Goal: Find contact information: Find contact information

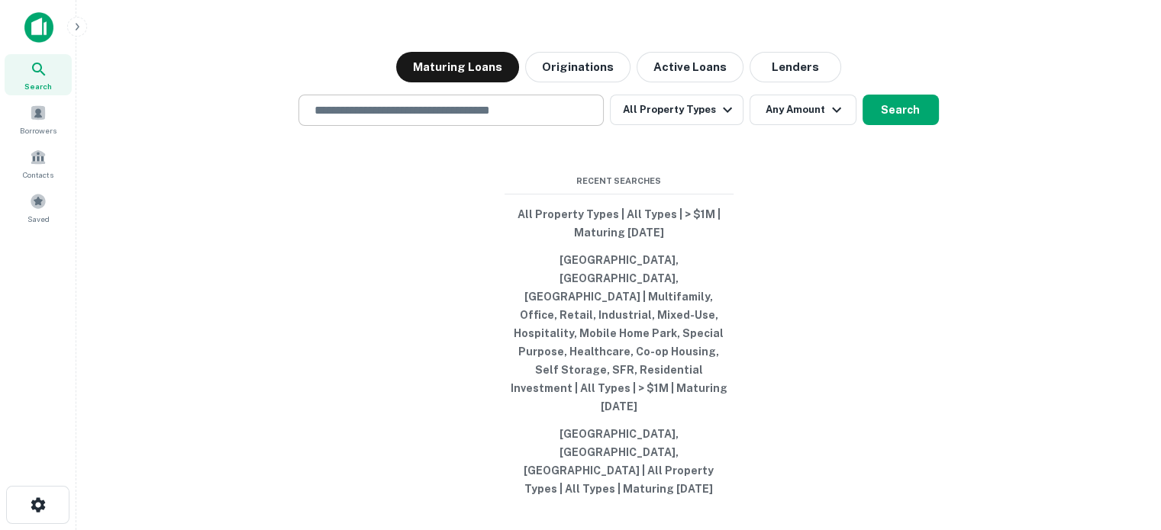
click at [434, 119] on input "text" at bounding box center [451, 111] width 292 height 18
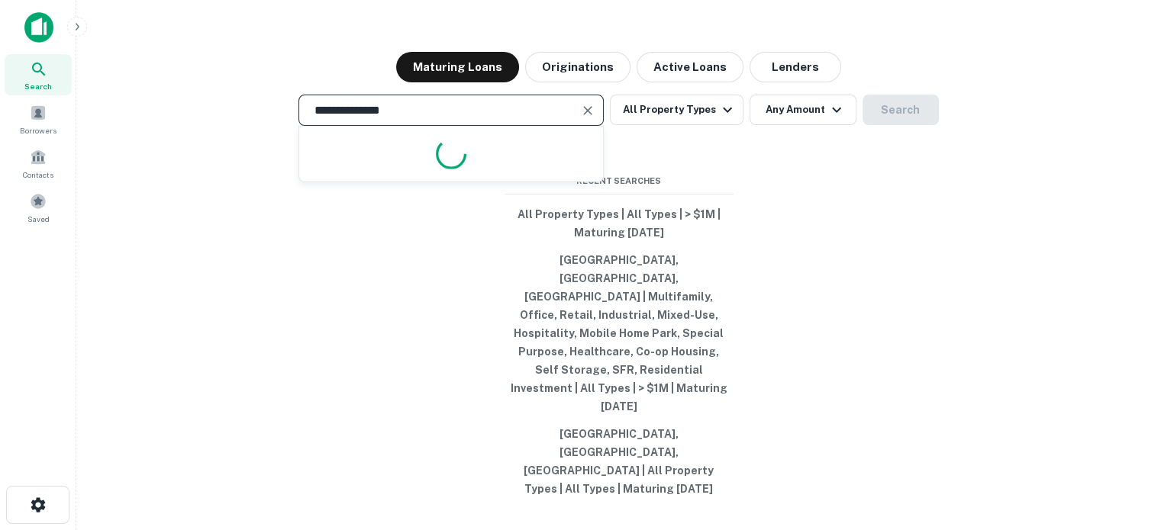
type input "**********"
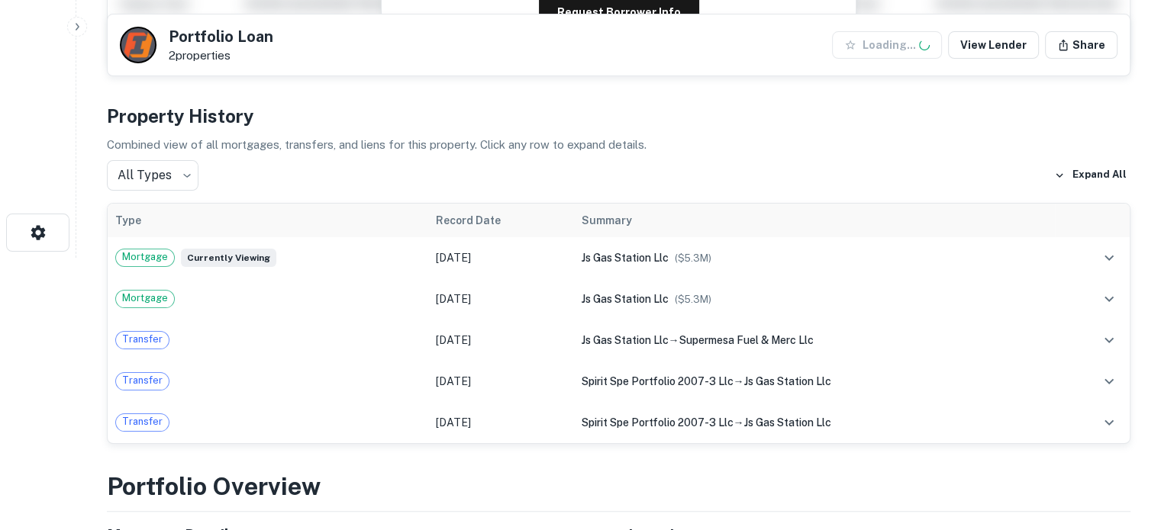
scroll to position [305, 0]
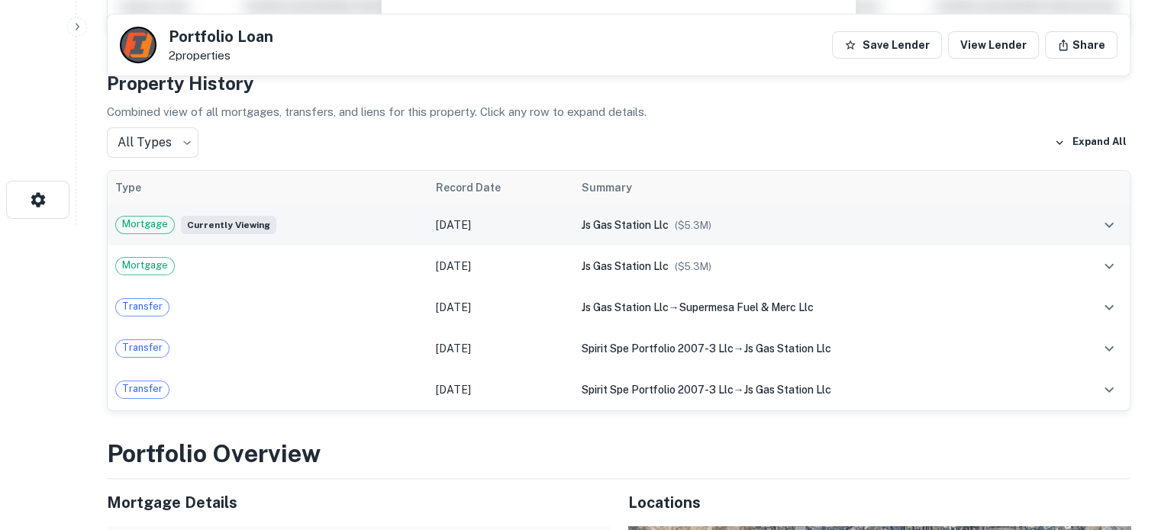
click at [618, 232] on div "js gas station llc ($ 5.3M )" at bounding box center [814, 225] width 466 height 17
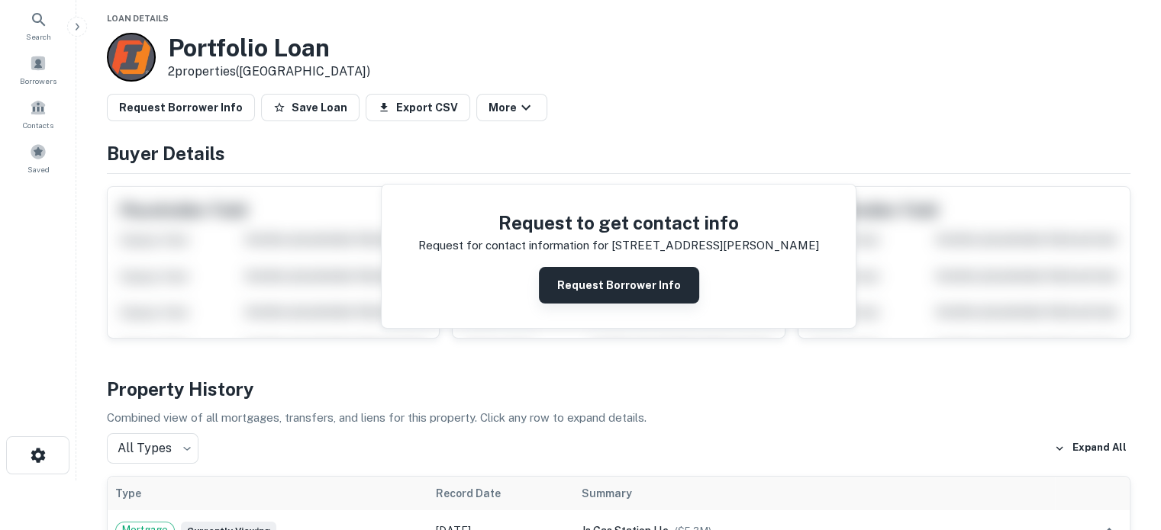
scroll to position [76, 0]
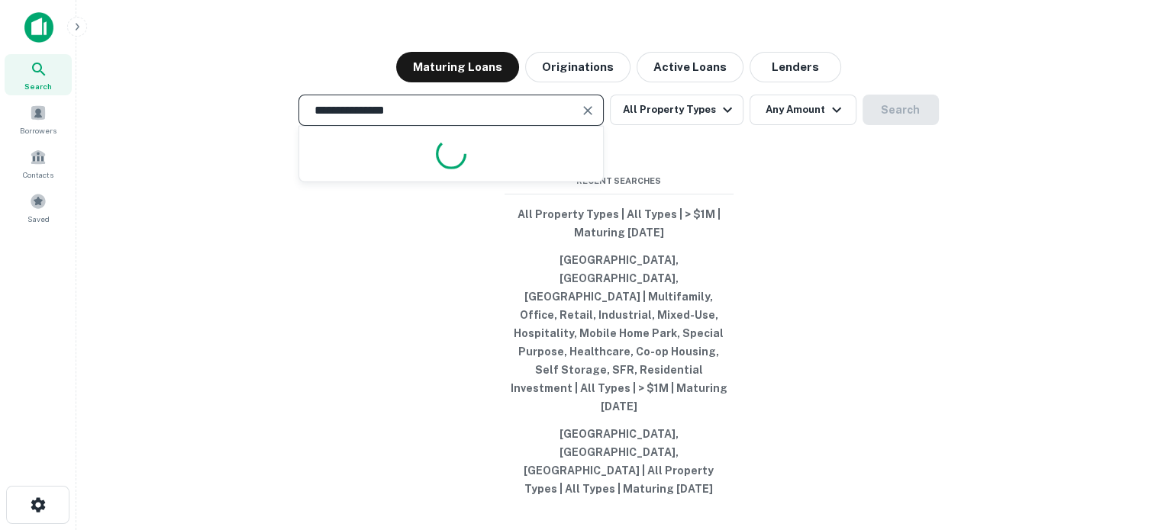
click at [476, 119] on input "**********" at bounding box center [439, 111] width 269 height 18
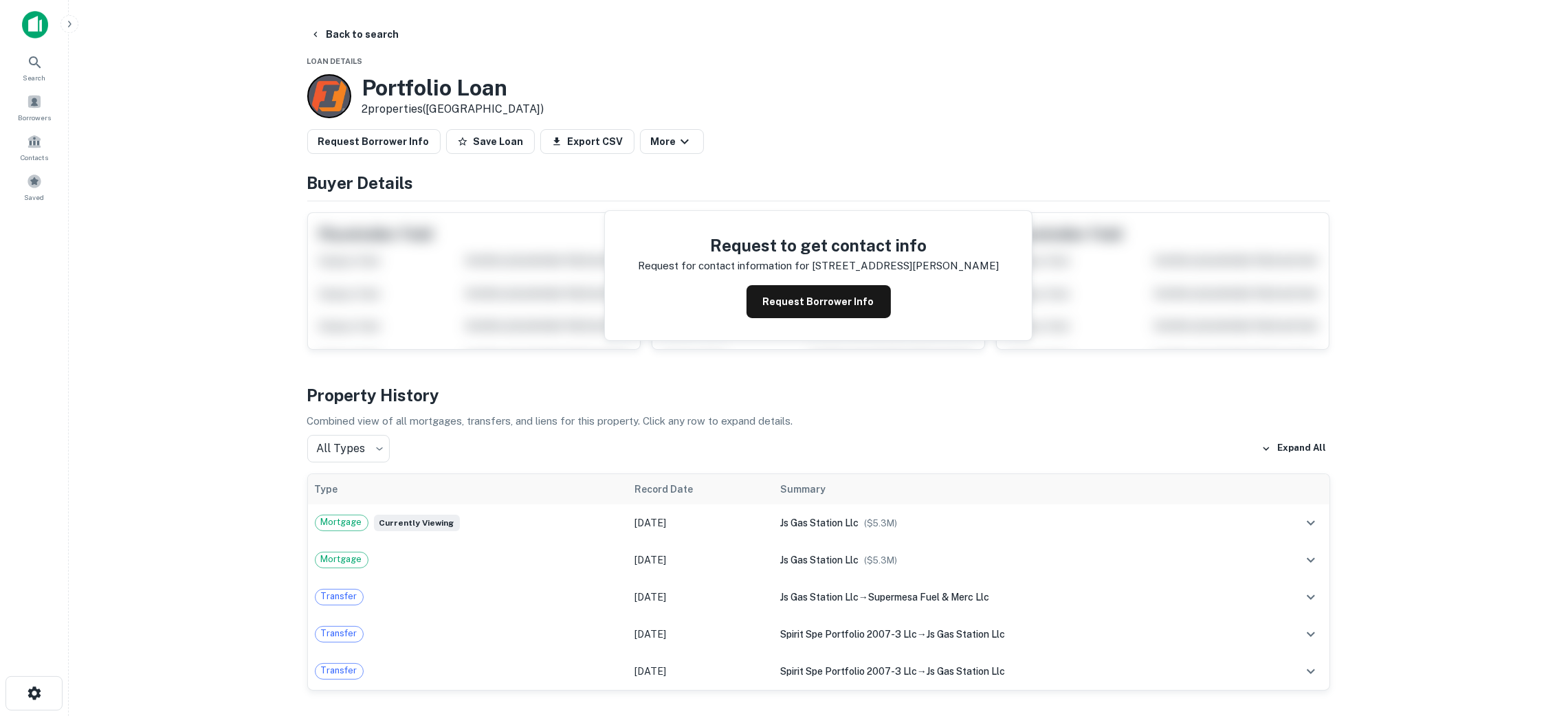
click at [142, 386] on main "Back to search Loan Details Portfolio Loan 2 properties (AZ) Request Borrower I…" at bounding box center [818, 358] width 1500 height 716
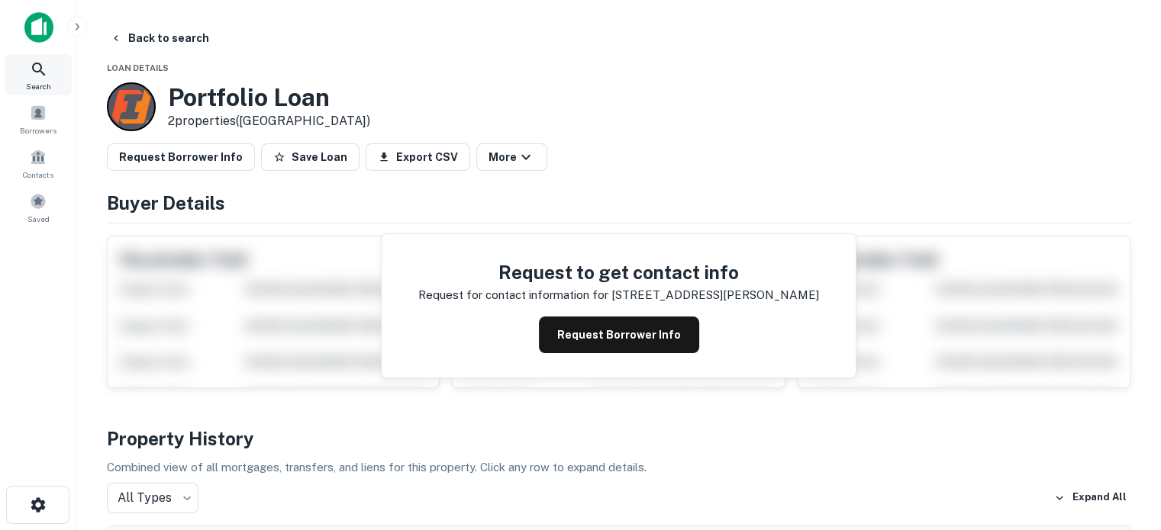
click at [48, 80] on span "Search" at bounding box center [38, 86] width 25 height 12
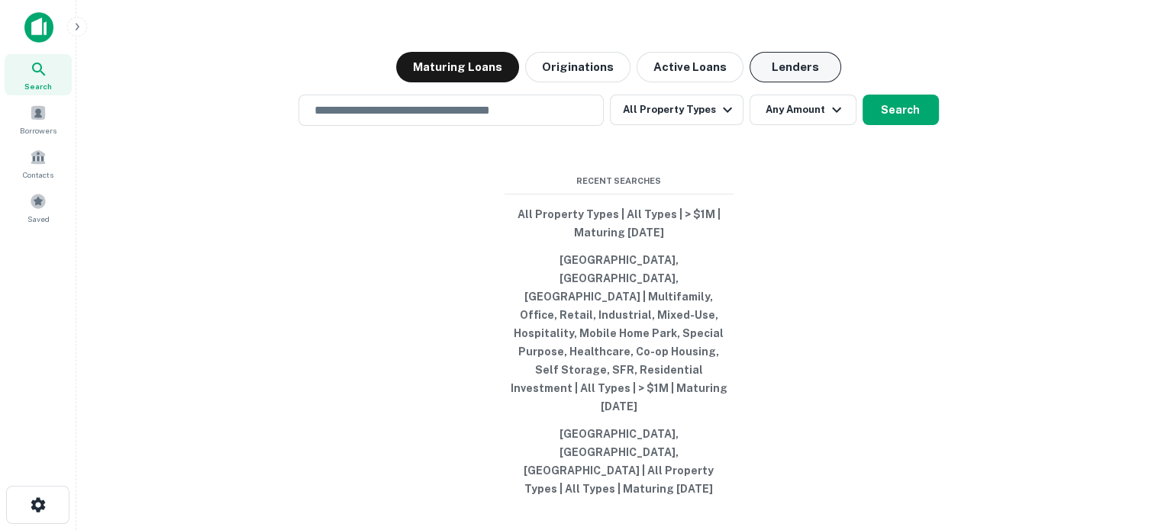
click at [775, 82] on button "Lenders" at bounding box center [795, 67] width 92 height 31
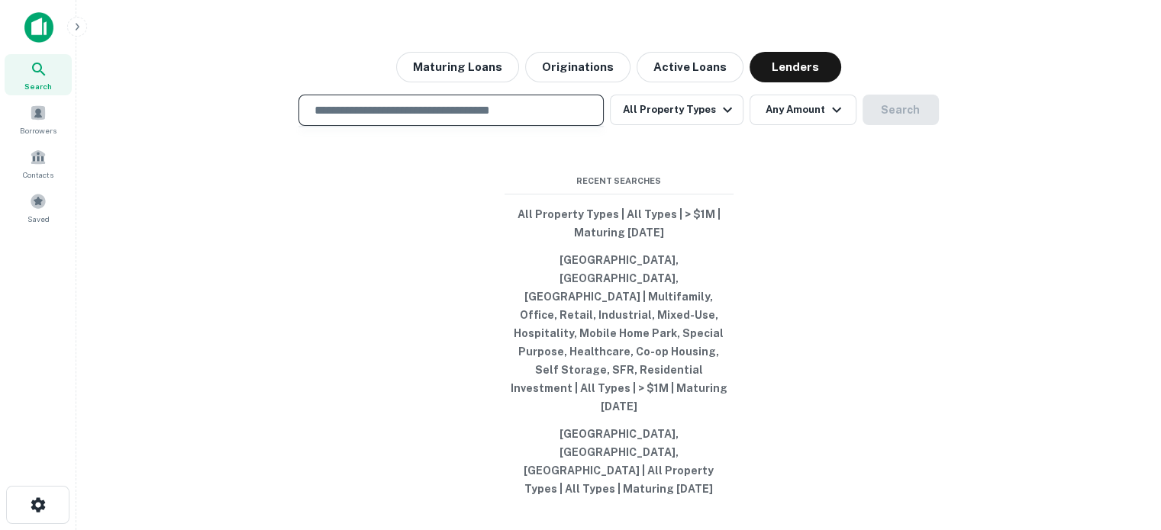
click at [479, 119] on input "text" at bounding box center [451, 111] width 292 height 18
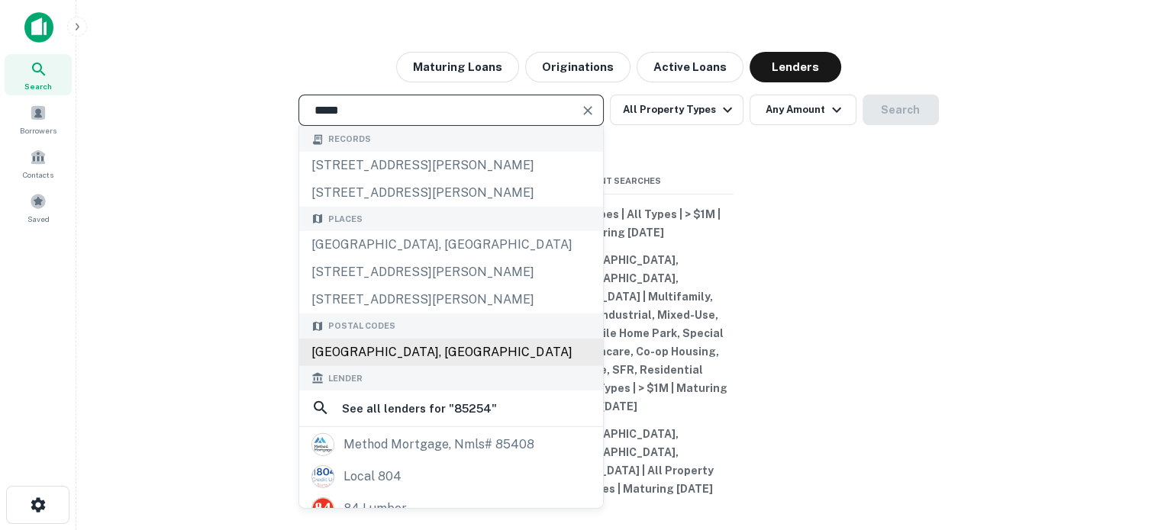
click at [485, 366] on div "Scottsdale, AZ 85254, USA" at bounding box center [451, 352] width 304 height 27
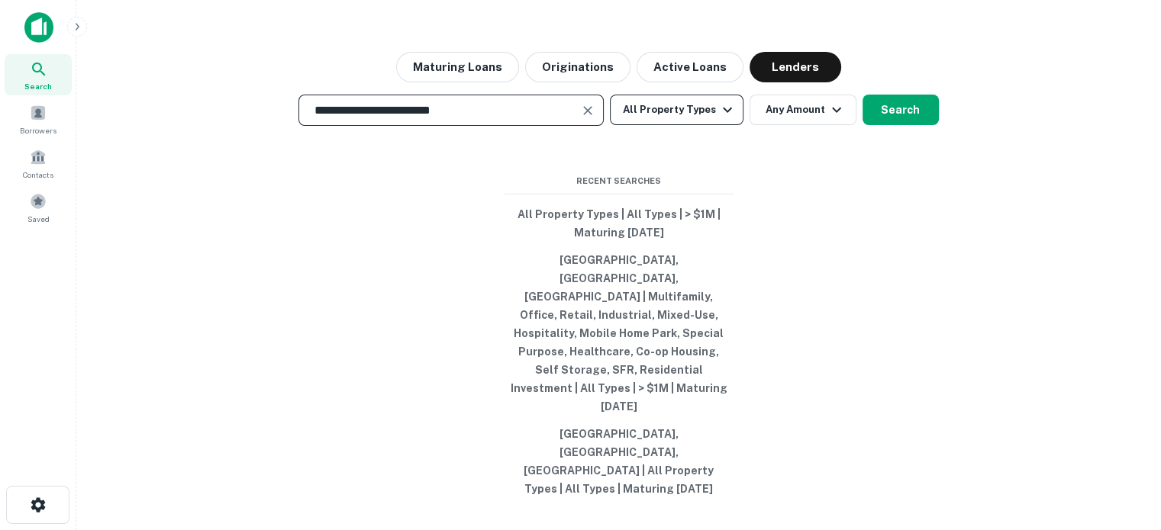
type input "**********"
click at [695, 125] on button "All Property Types" at bounding box center [676, 110] width 133 height 31
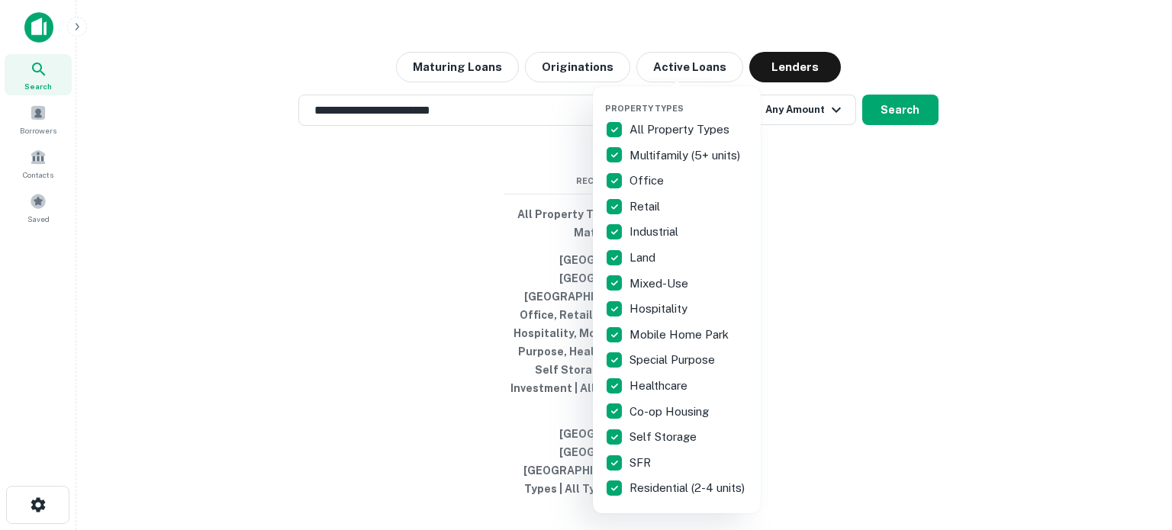
click at [849, 168] on div at bounding box center [586, 265] width 1172 height 530
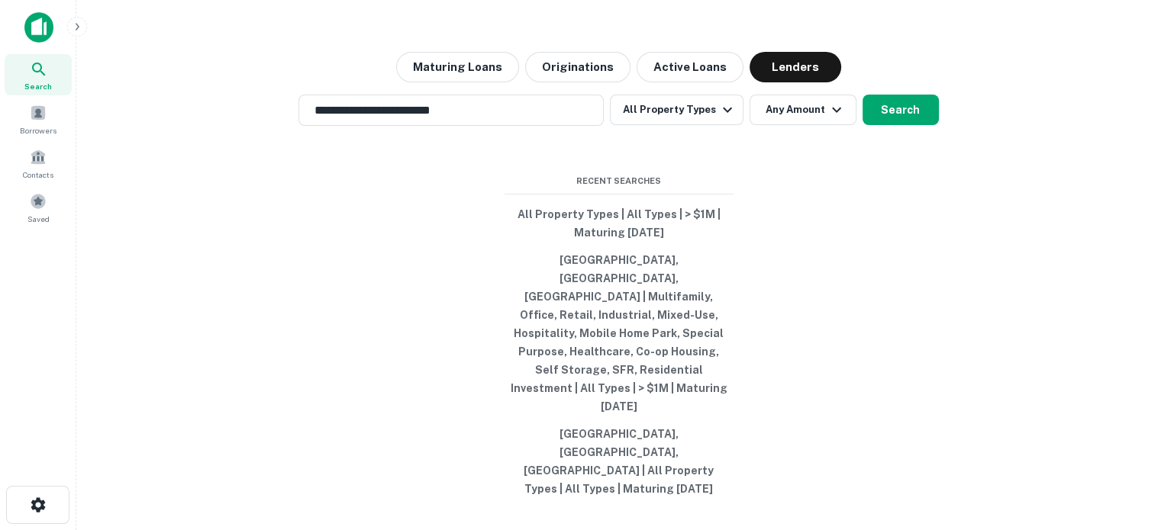
click at [834, 125] on button "Any Amount" at bounding box center [802, 110] width 107 height 31
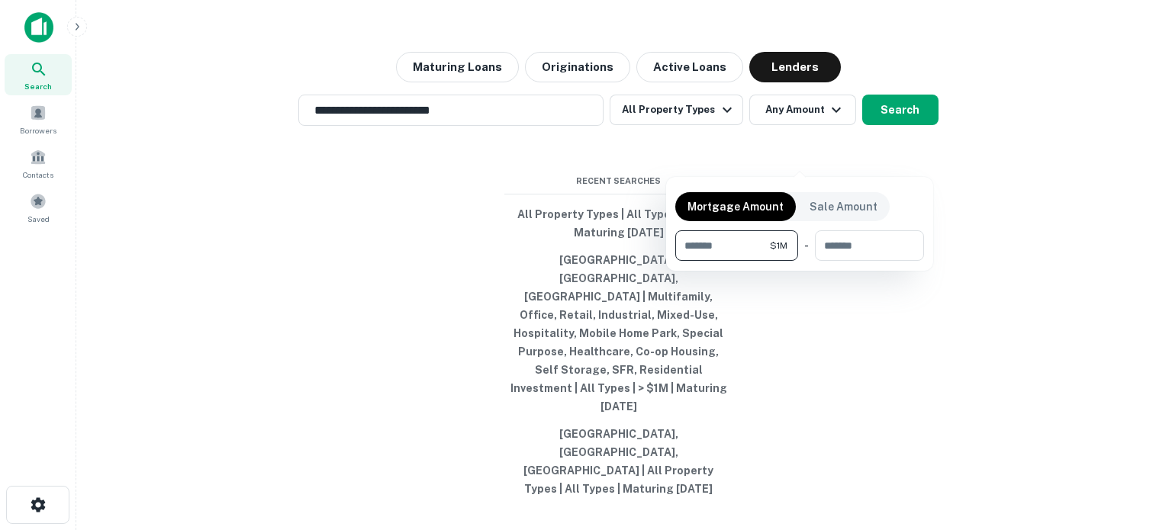
type input "*******"
click at [899, 163] on div at bounding box center [586, 265] width 1172 height 530
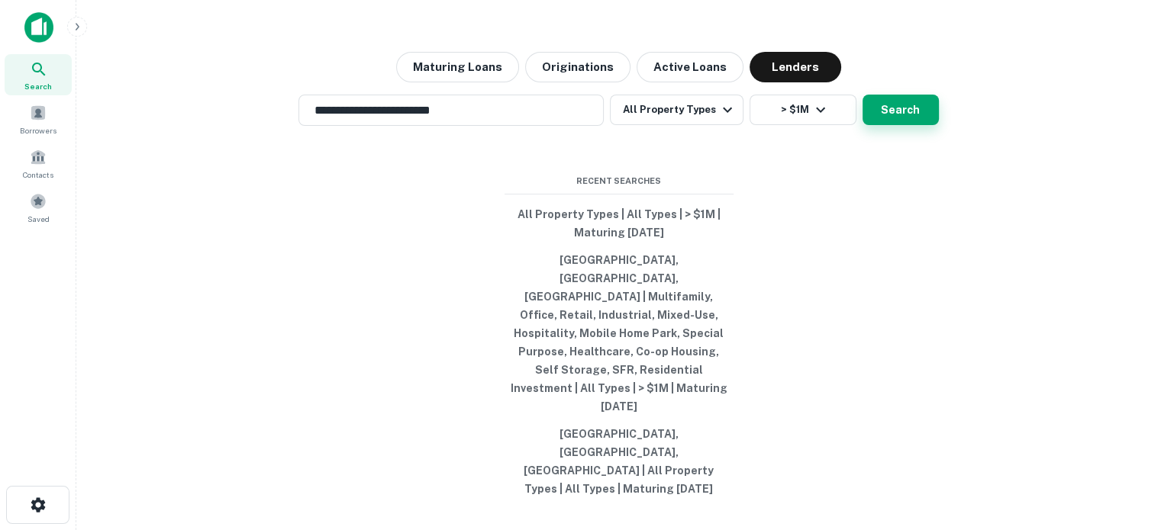
click at [891, 125] on button "Search" at bounding box center [900, 110] width 76 height 31
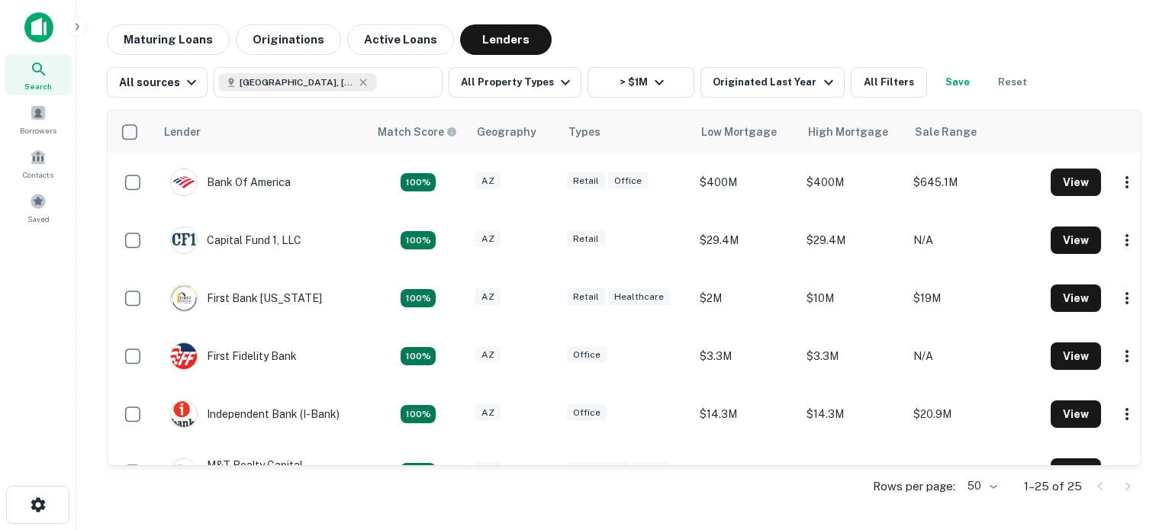
click at [46, 75] on icon at bounding box center [39, 69] width 18 height 18
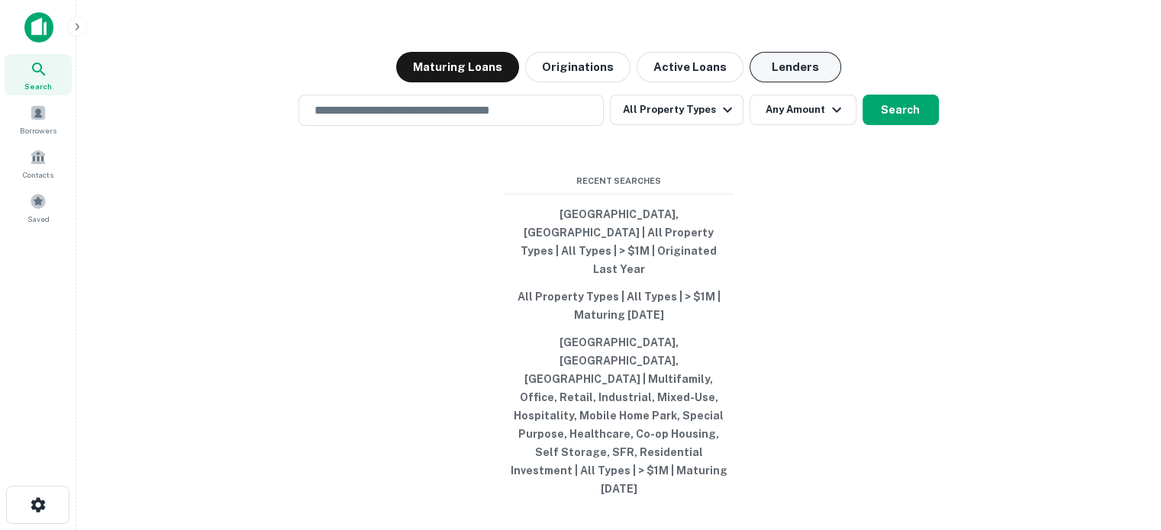
click at [779, 82] on button "Lenders" at bounding box center [795, 67] width 92 height 31
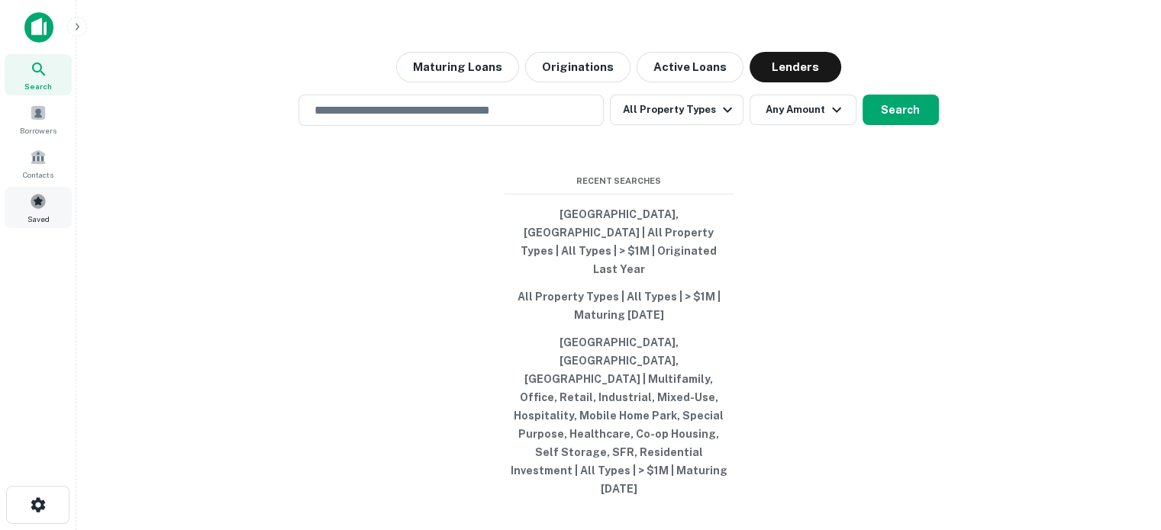
click at [63, 194] on div "Saved" at bounding box center [38, 207] width 67 height 41
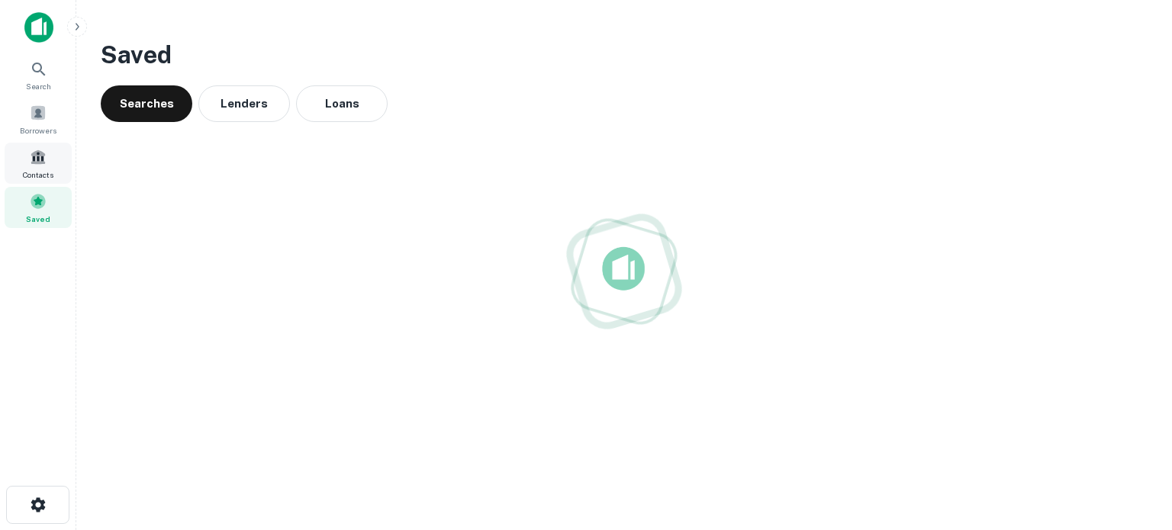
click at [40, 166] on div "Contacts" at bounding box center [38, 163] width 67 height 41
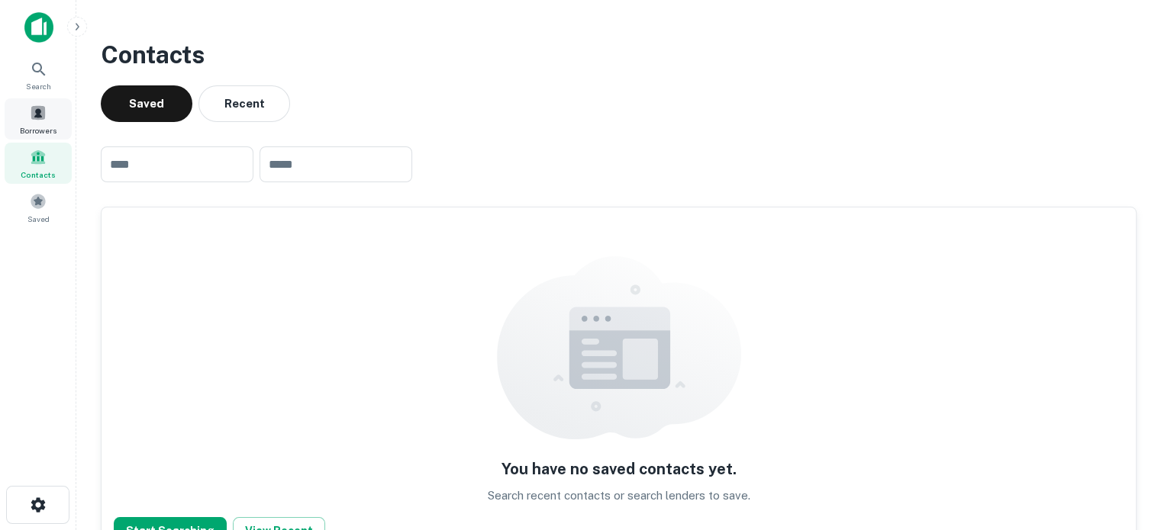
click at [27, 118] on div "Borrowers" at bounding box center [38, 118] width 67 height 41
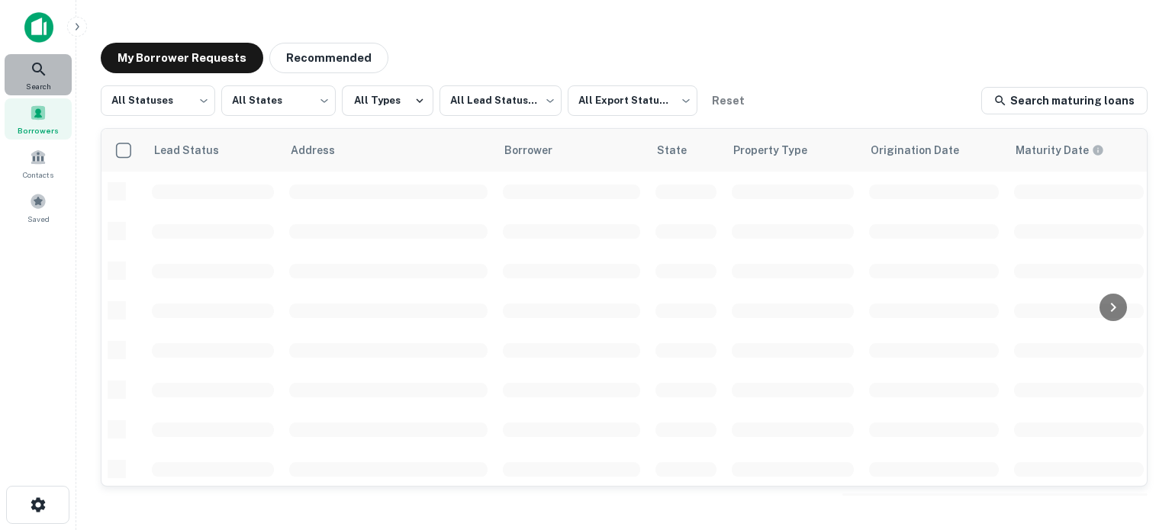
click at [43, 75] on icon at bounding box center [39, 69] width 18 height 18
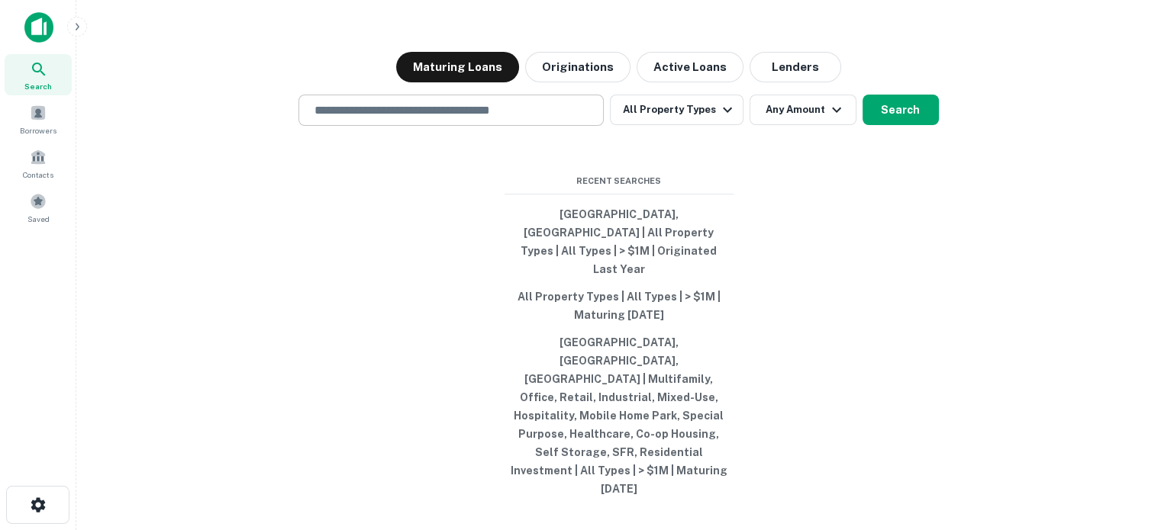
click at [374, 119] on input "text" at bounding box center [451, 111] width 292 height 18
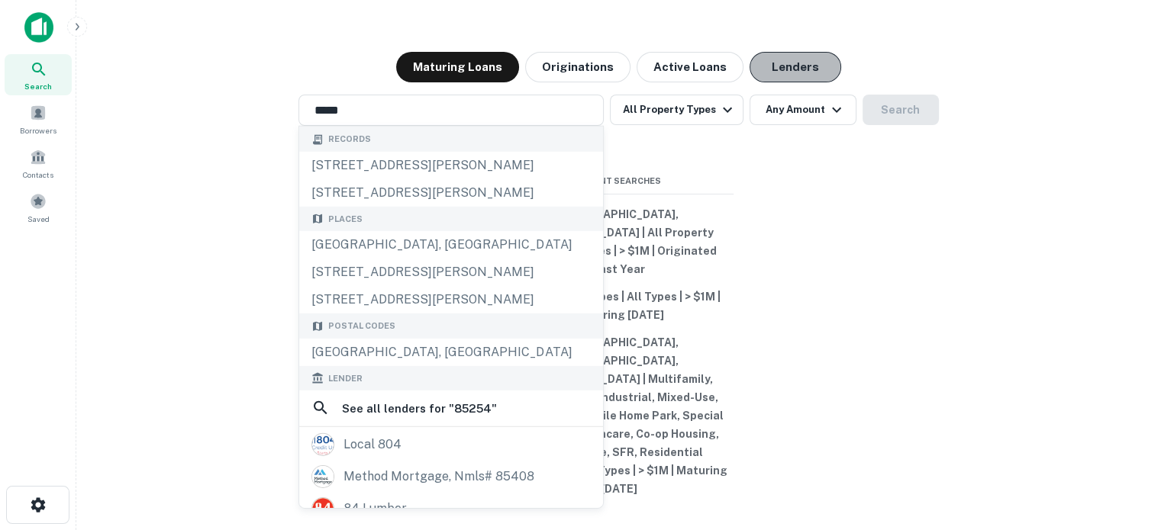
click at [820, 82] on button "Lenders" at bounding box center [795, 67] width 92 height 31
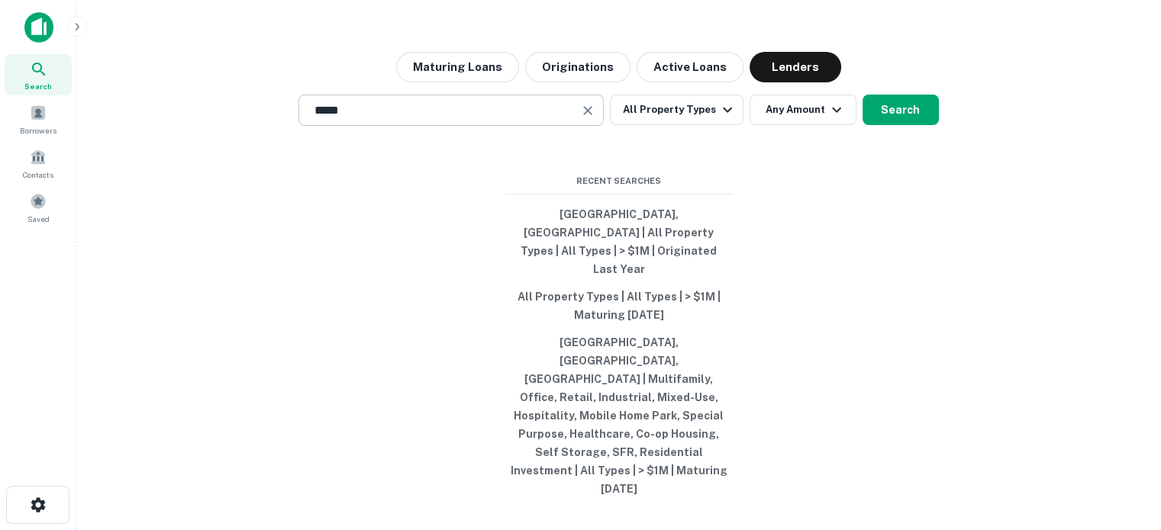
click at [375, 119] on input "*****" at bounding box center [439, 111] width 269 height 18
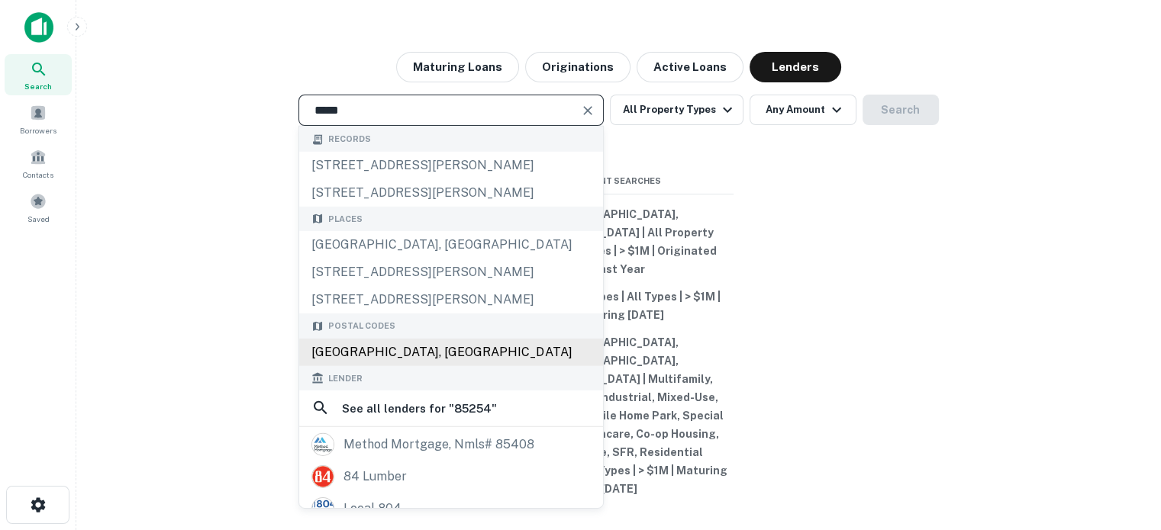
type input "**********"
drag, startPoint x: 479, startPoint y: 419, endPoint x: 489, endPoint y: 419, distance: 9.9
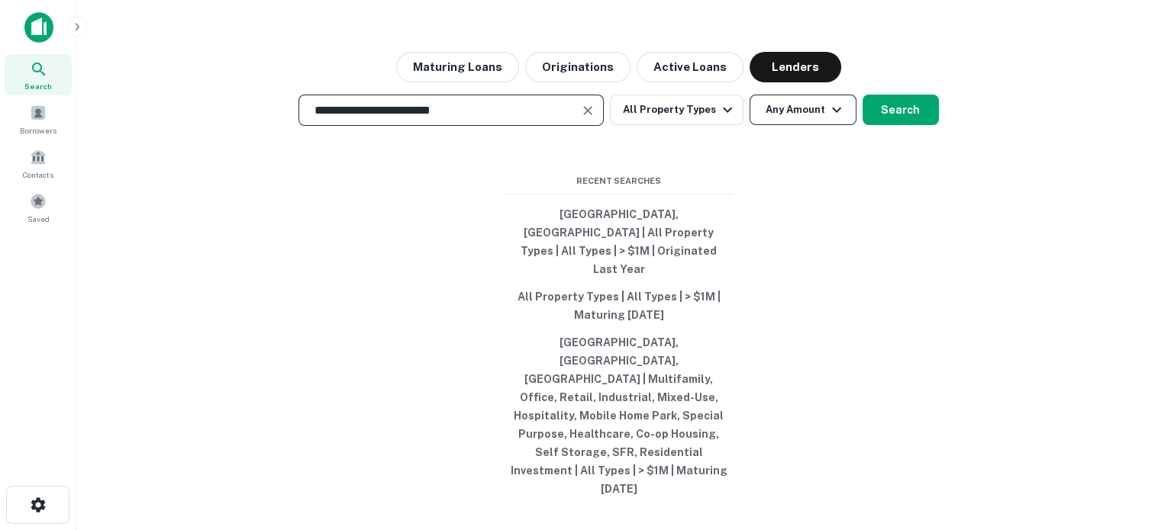
click at [808, 125] on button "Any Amount" at bounding box center [802, 110] width 107 height 31
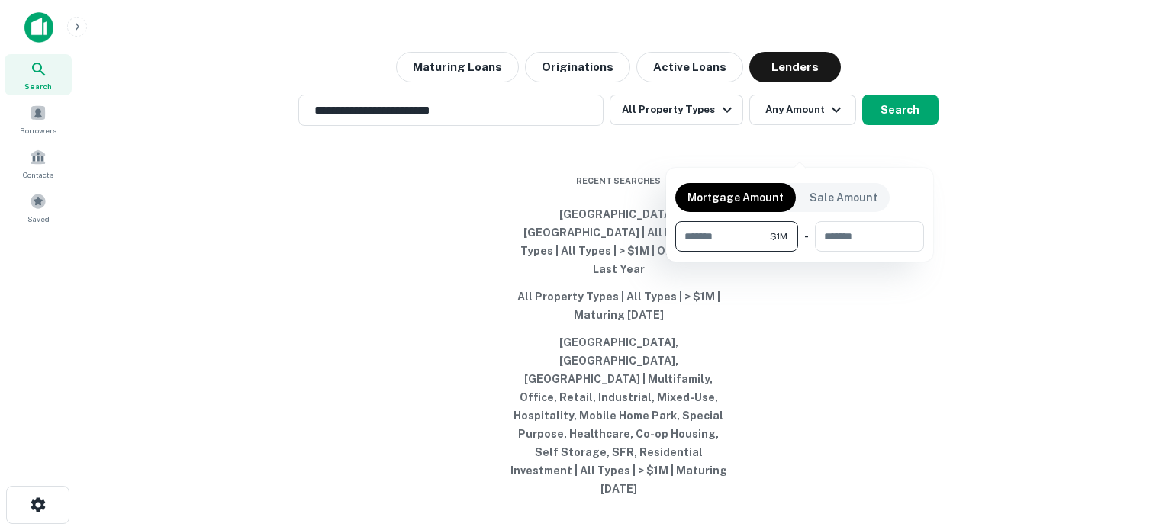
type input "*******"
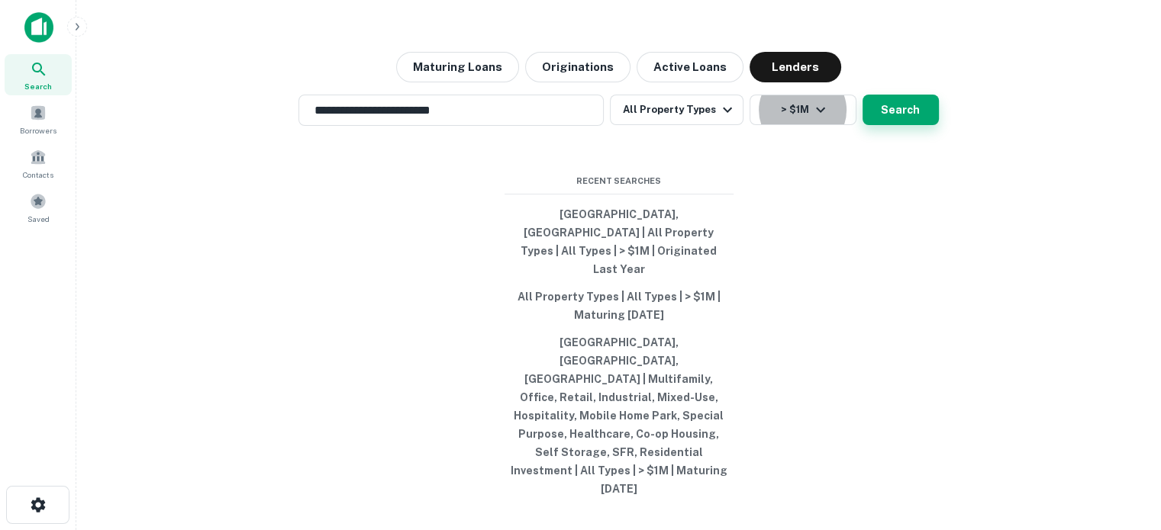
click at [893, 125] on button "Search" at bounding box center [900, 110] width 76 height 31
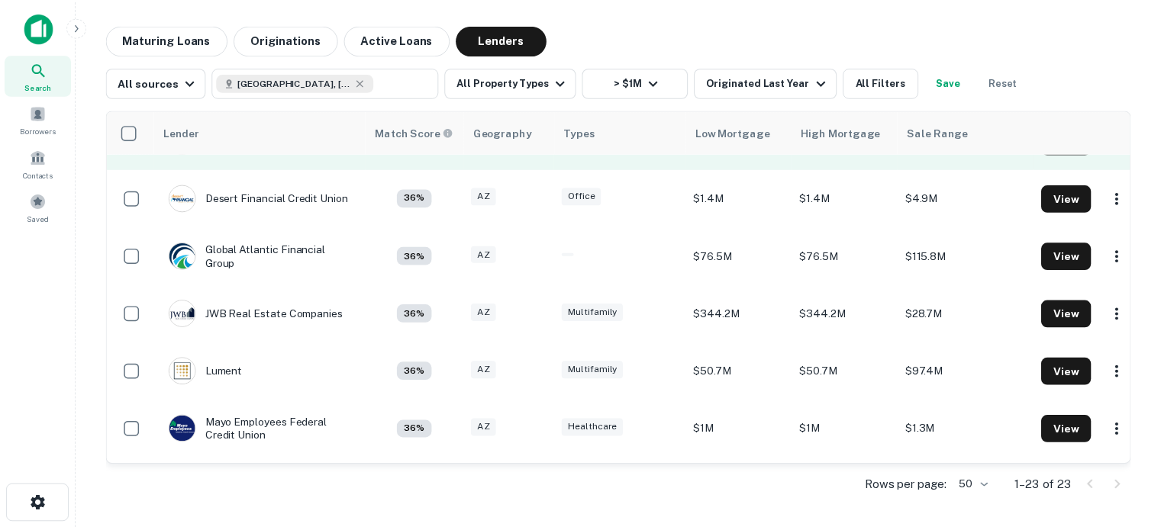
scroll to position [611, 0]
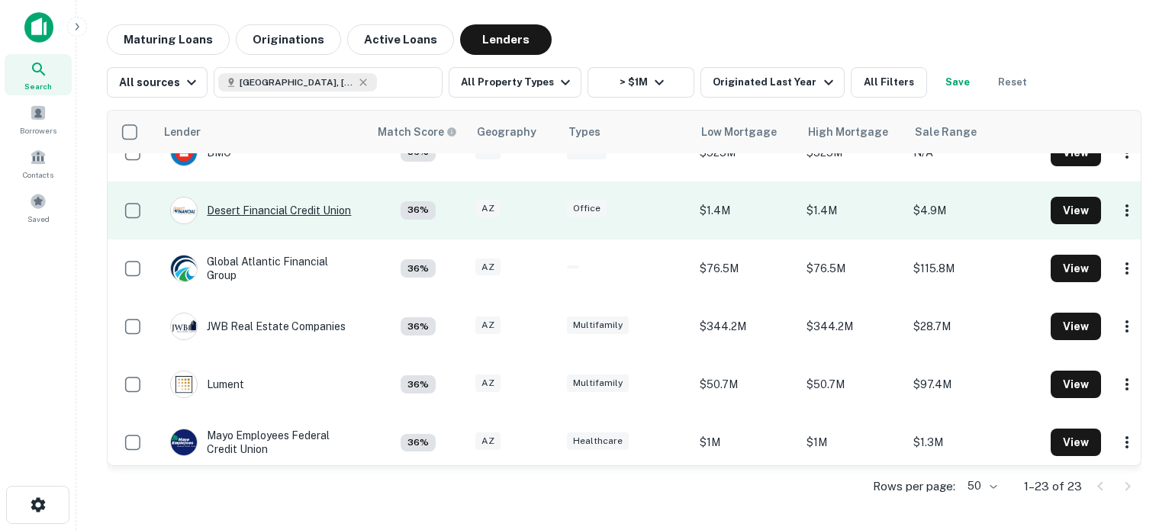
click at [310, 202] on div "Desert Financial Credit Union" at bounding box center [260, 210] width 181 height 27
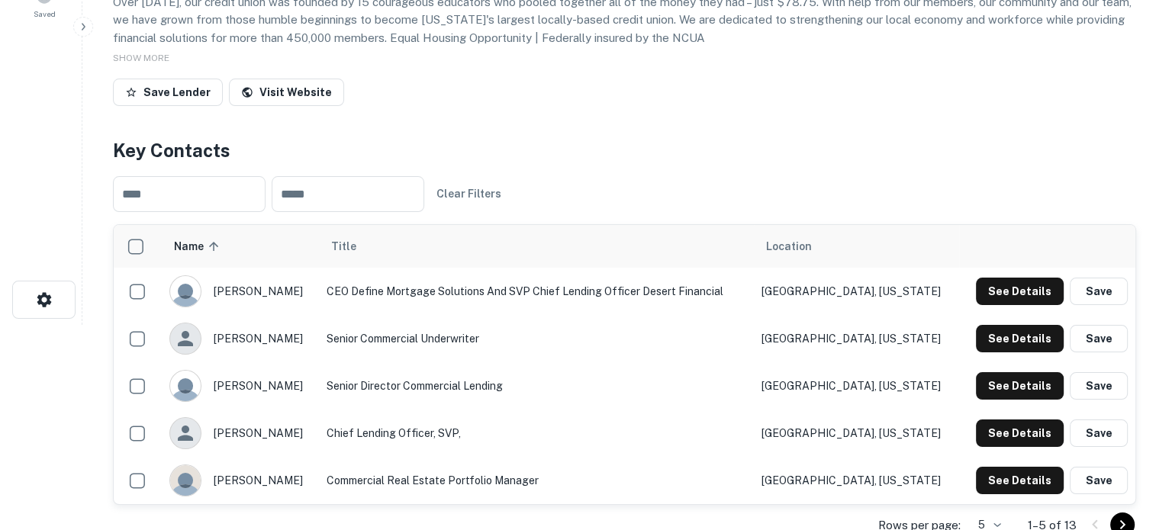
scroll to position [229, 0]
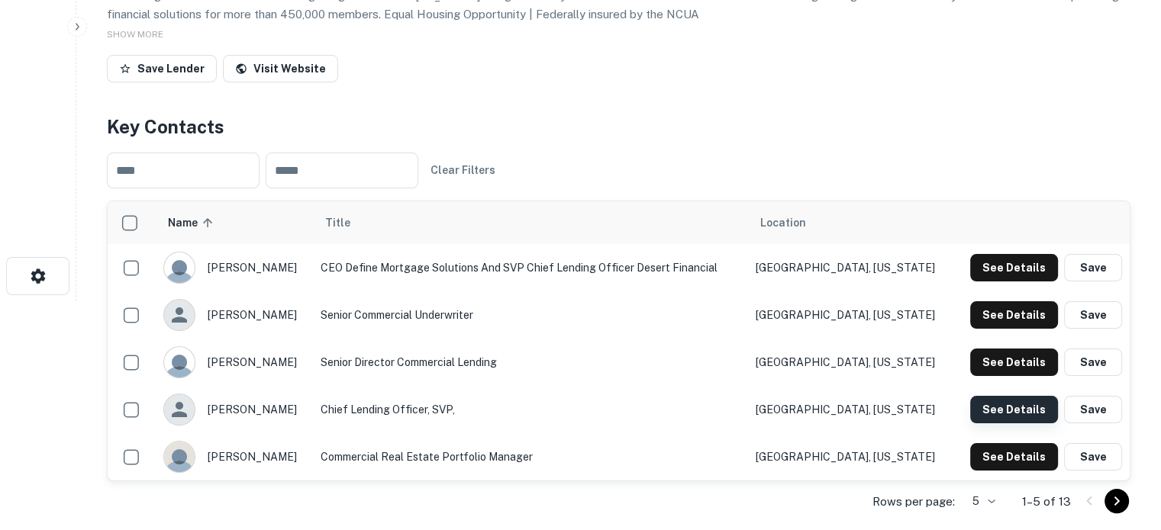
click at [1028, 417] on button "See Details" at bounding box center [1014, 409] width 88 height 27
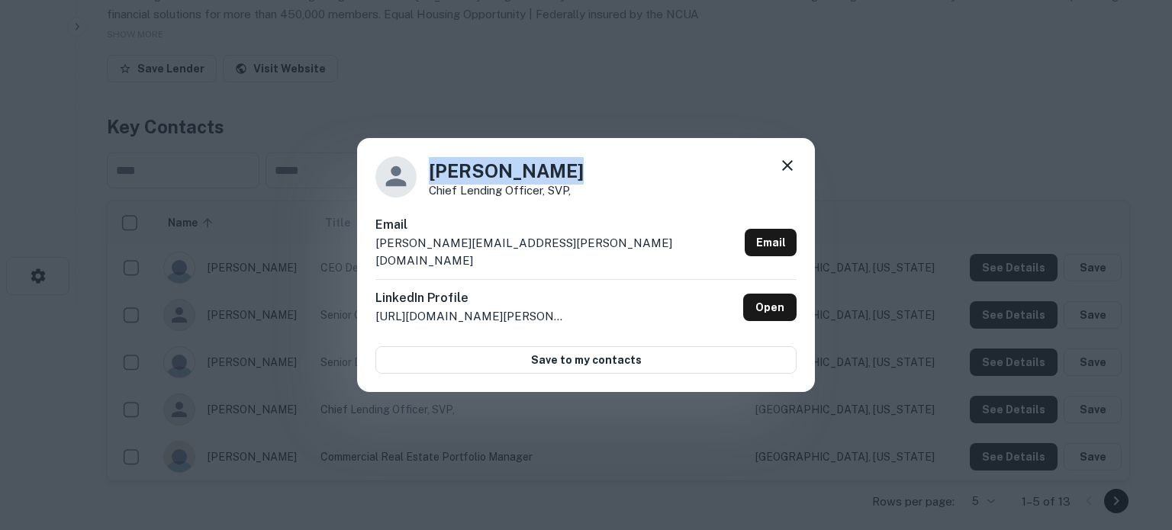
drag, startPoint x: 433, startPoint y: 176, endPoint x: 564, endPoint y: 176, distance: 131.3
click at [564, 176] on h4 "Andrea Mosher" at bounding box center [506, 170] width 155 height 27
copy h4 "Andrea Mosher"
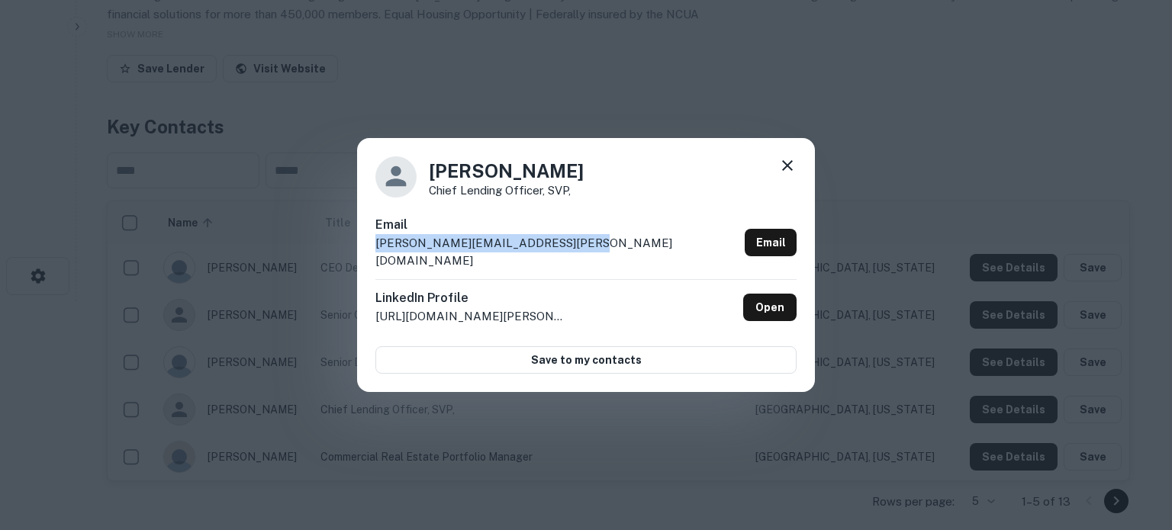
drag, startPoint x: 580, startPoint y: 252, endPoint x: 348, endPoint y: 252, distance: 232.0
click at [348, 252] on div "Andrea Mosher Chief Lending Officer, SVP, Email andrea.mosher@desertfinancial.c…" at bounding box center [586, 265] width 1172 height 530
copy p "andrea.mosher@desertfinancial.com"
click at [751, 298] on link "Open" at bounding box center [769, 307] width 53 height 27
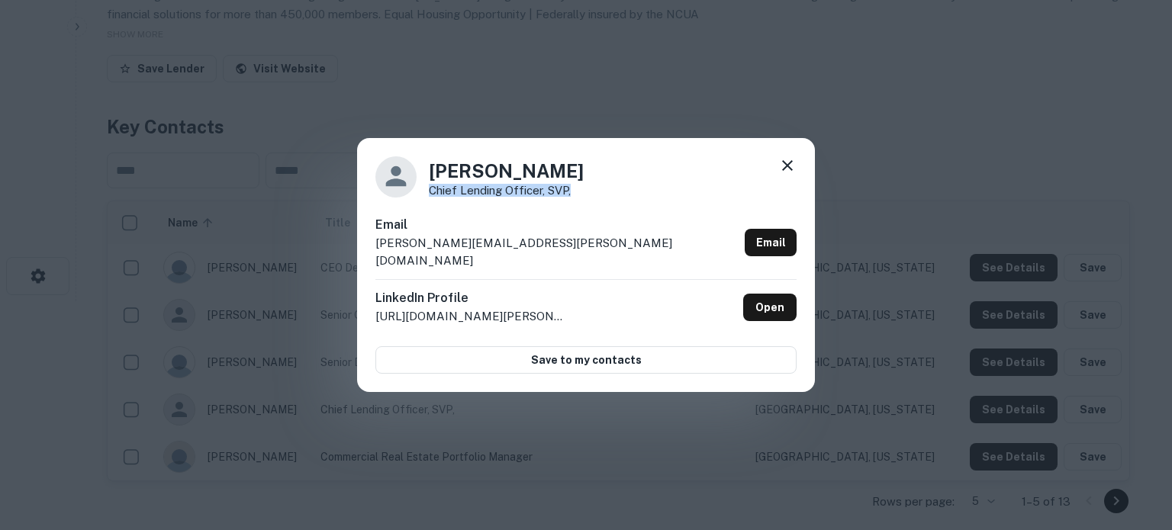
drag, startPoint x: 574, startPoint y: 201, endPoint x: 428, endPoint y: 198, distance: 145.8
click at [428, 198] on div "Andrea Mosher Chief Lending Officer, SVP," at bounding box center [586, 176] width 421 height 41
copy p "Chief Lending Officer, SVP,"
